Goal: Transaction & Acquisition: Obtain resource

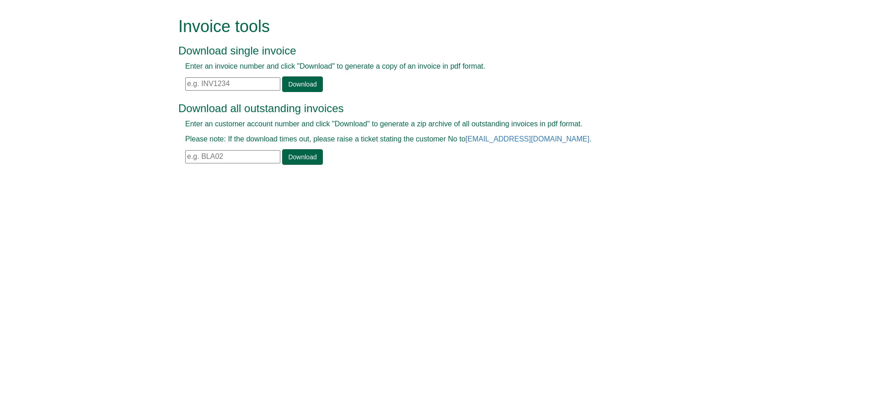
click at [242, 82] on input "text" at bounding box center [232, 83] width 95 height 13
paste input "INV1395654"
click at [294, 91] on div "Invoice tools Download single invoice Enter an invoice number and click "Downlo…" at bounding box center [428, 55] width 501 height 76
click at [294, 85] on link "Download" at bounding box center [302, 84] width 40 height 16
click at [233, 82] on input "INV1395654" at bounding box center [232, 83] width 95 height 13
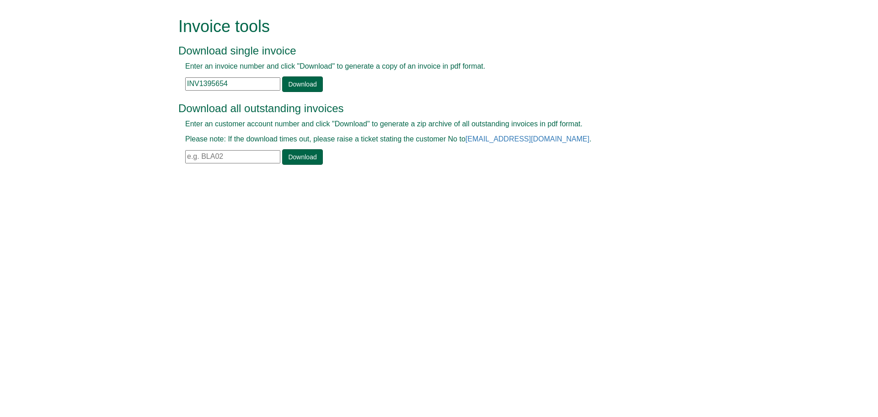
click at [233, 82] on input "INV1395654" at bounding box center [232, 83] width 95 height 13
paste input "4346"
click at [302, 85] on link "Download" at bounding box center [302, 84] width 40 height 16
click at [262, 84] on input "INV1394346" at bounding box center [232, 83] width 95 height 13
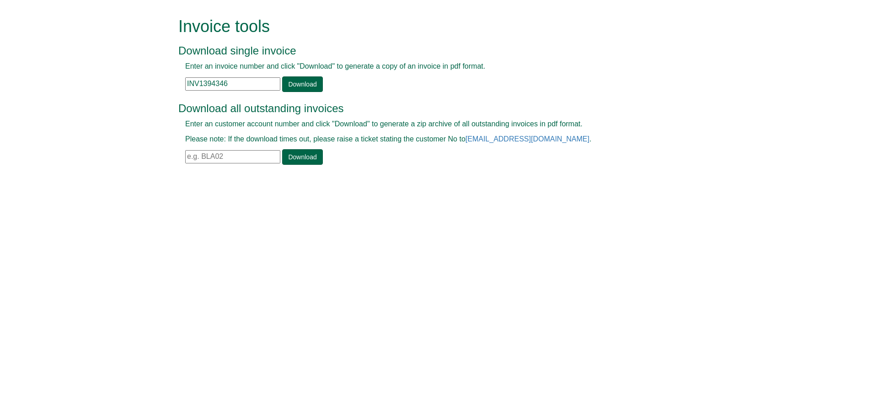
paste input "8159"
click at [296, 86] on link "Download" at bounding box center [302, 84] width 40 height 16
click at [240, 77] on div "Enter an invoice number and click "Download" to generate a copy of an invoice i…" at bounding box center [428, 76] width 501 height 31
click at [242, 82] on input "INV1398159" at bounding box center [232, 83] width 95 height 13
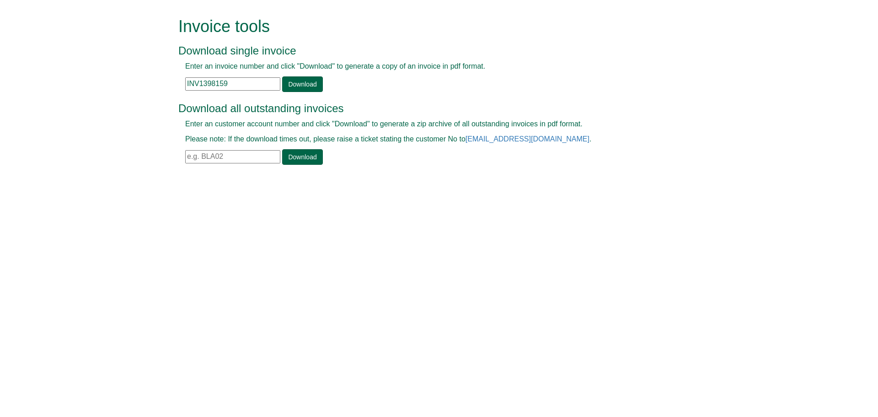
paste input "237"
type input "INV1398237"
click at [291, 91] on link "Download" at bounding box center [302, 84] width 40 height 16
click at [394, 184] on html "Invoice tools Download single invoice Enter an invoice number and click "Downlo…" at bounding box center [439, 92] width 878 height 184
drag, startPoint x: 721, startPoint y: 245, endPoint x: 711, endPoint y: 245, distance: 10.1
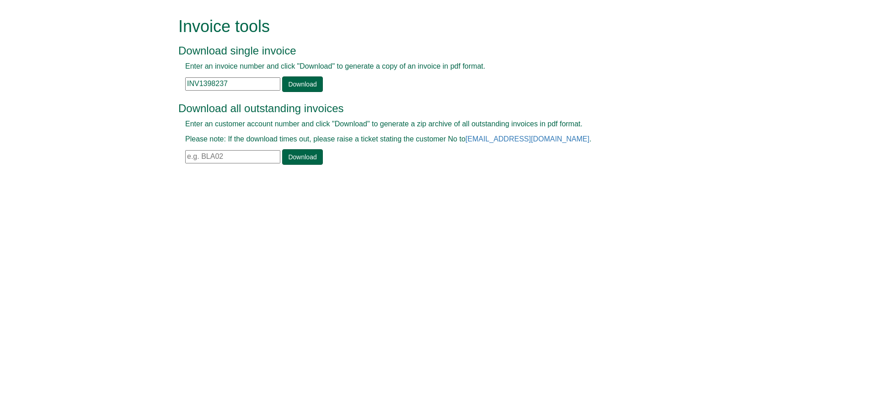
click at [711, 184] on html "Invoice tools Download single invoice Enter an invoice number and click "Downlo…" at bounding box center [439, 92] width 878 height 184
